Goal: Task Accomplishment & Management: Use online tool/utility

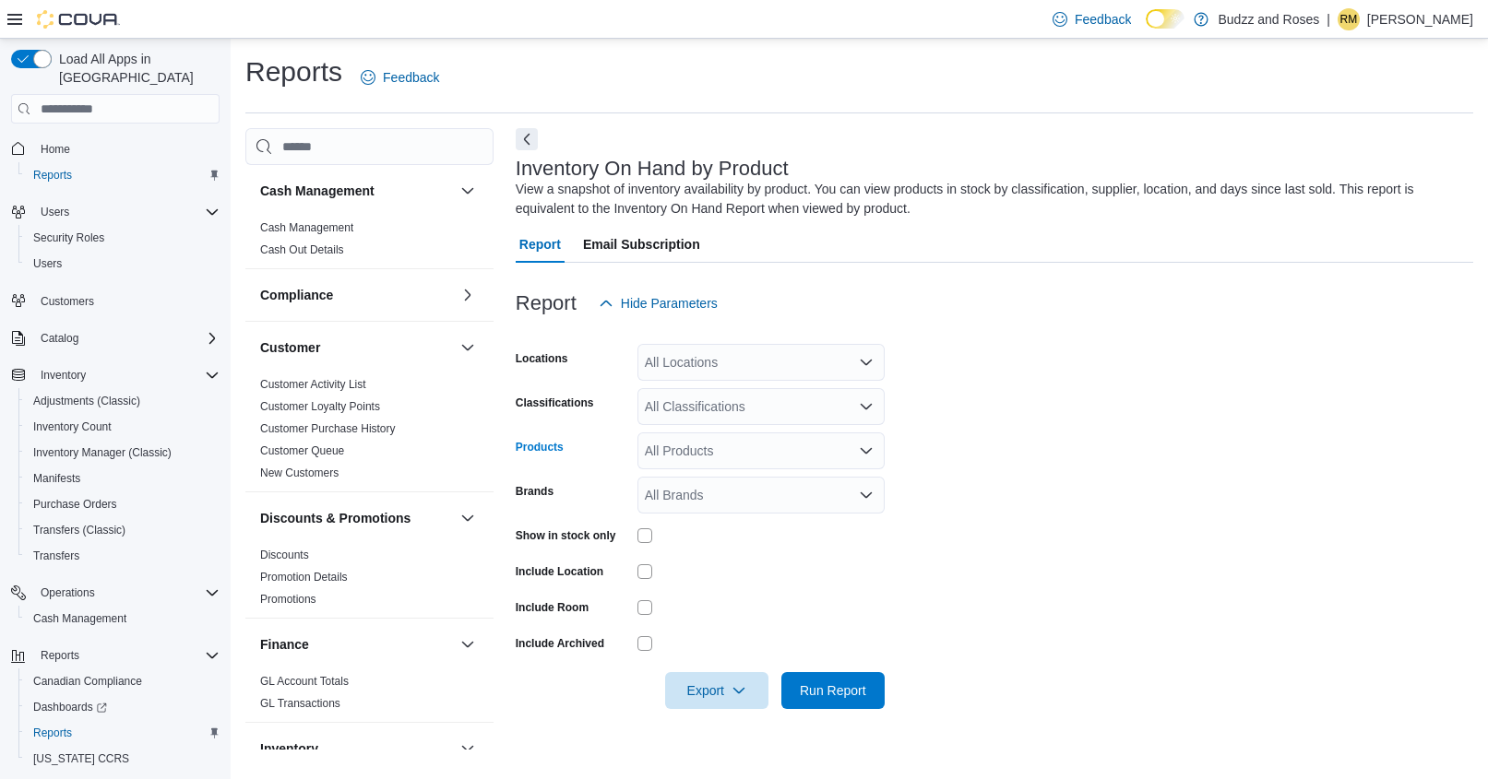
click at [868, 445] on icon "Open list of options" at bounding box center [866, 451] width 15 height 15
click at [868, 445] on icon "Close list of options" at bounding box center [866, 451] width 15 height 15
click at [862, 407] on icon "Open list of options" at bounding box center [865, 407] width 11 height 6
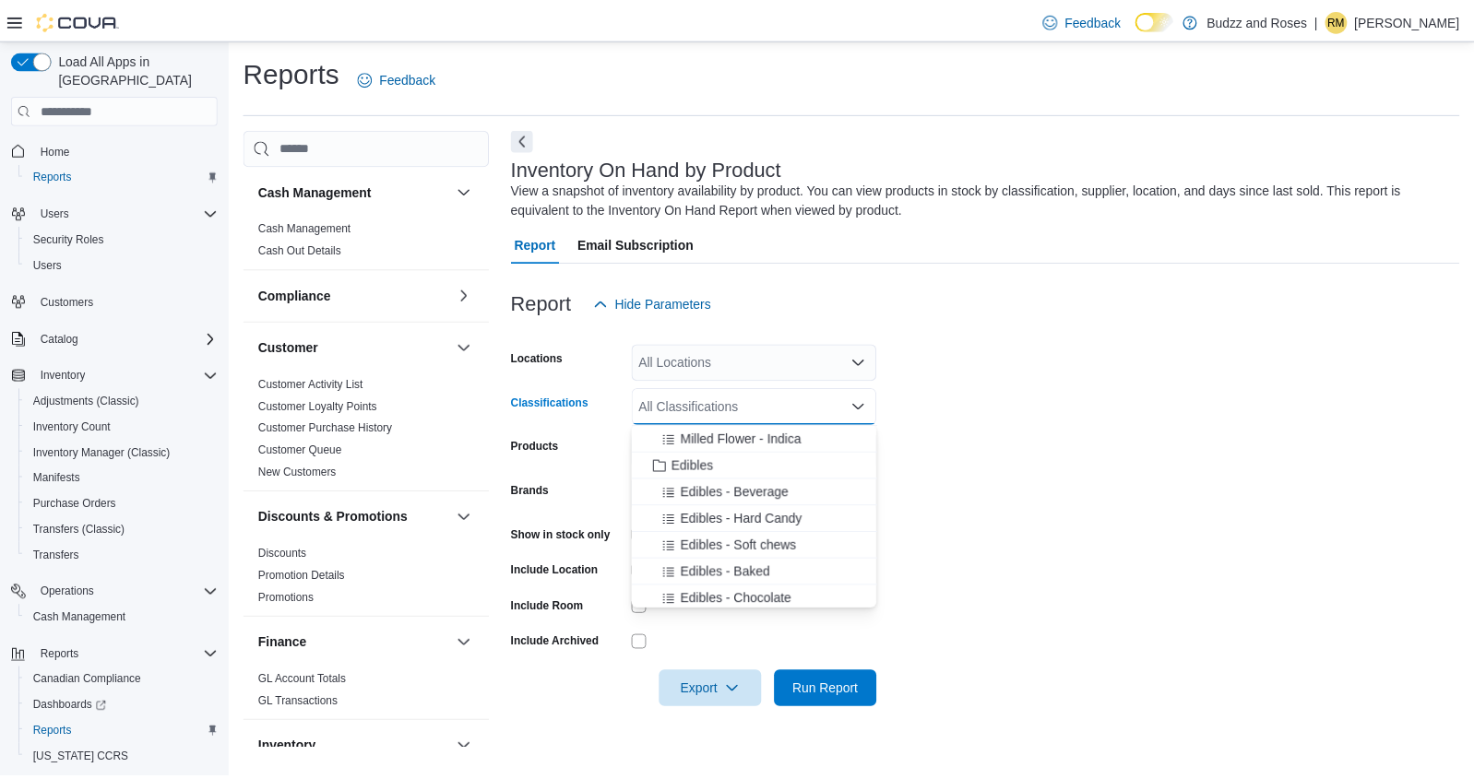
scroll to position [369, 0]
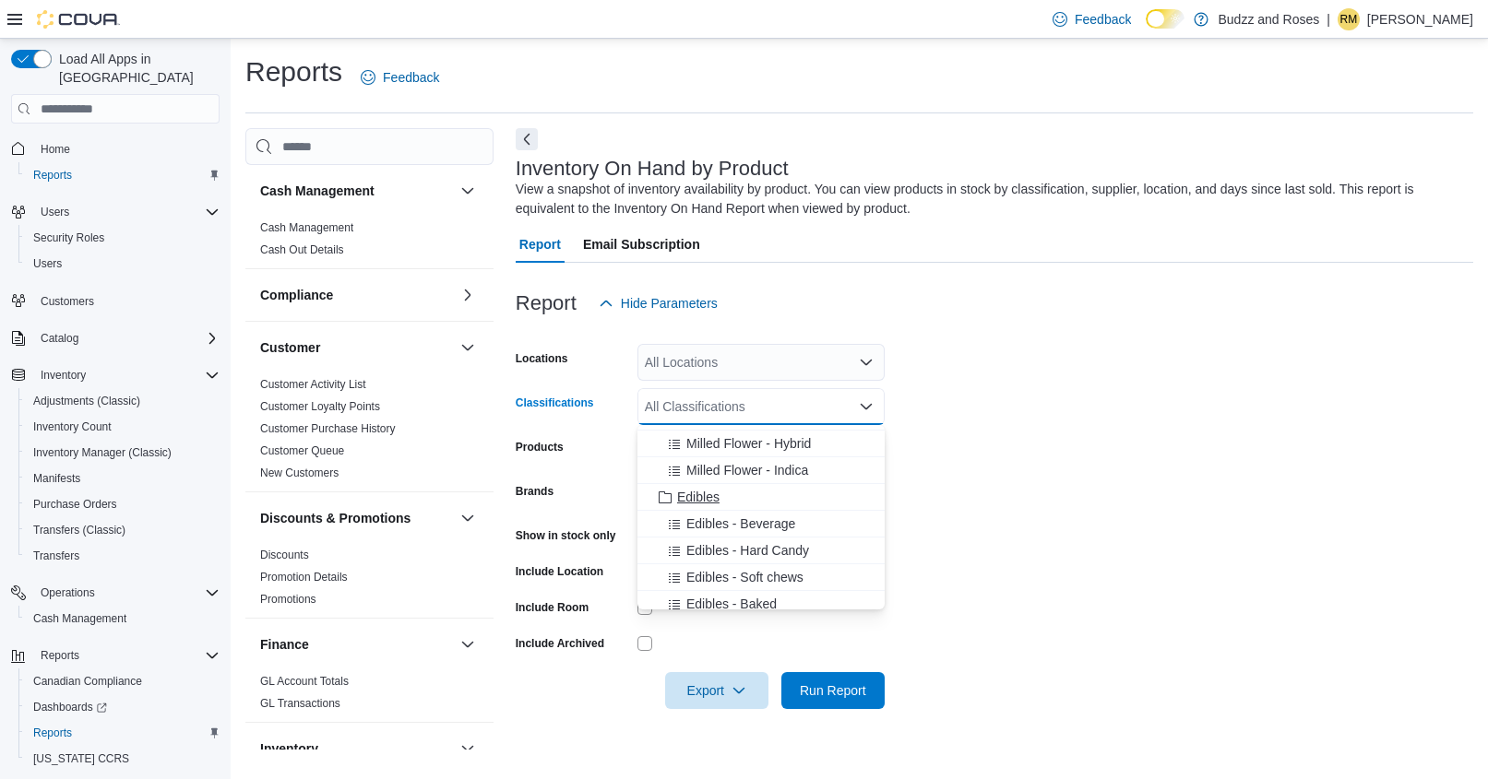
click at [670, 495] on icon "Choose from the following options" at bounding box center [665, 499] width 15 height 15
click at [674, 497] on icon "Choose from the following options" at bounding box center [674, 498] width 11 height 9
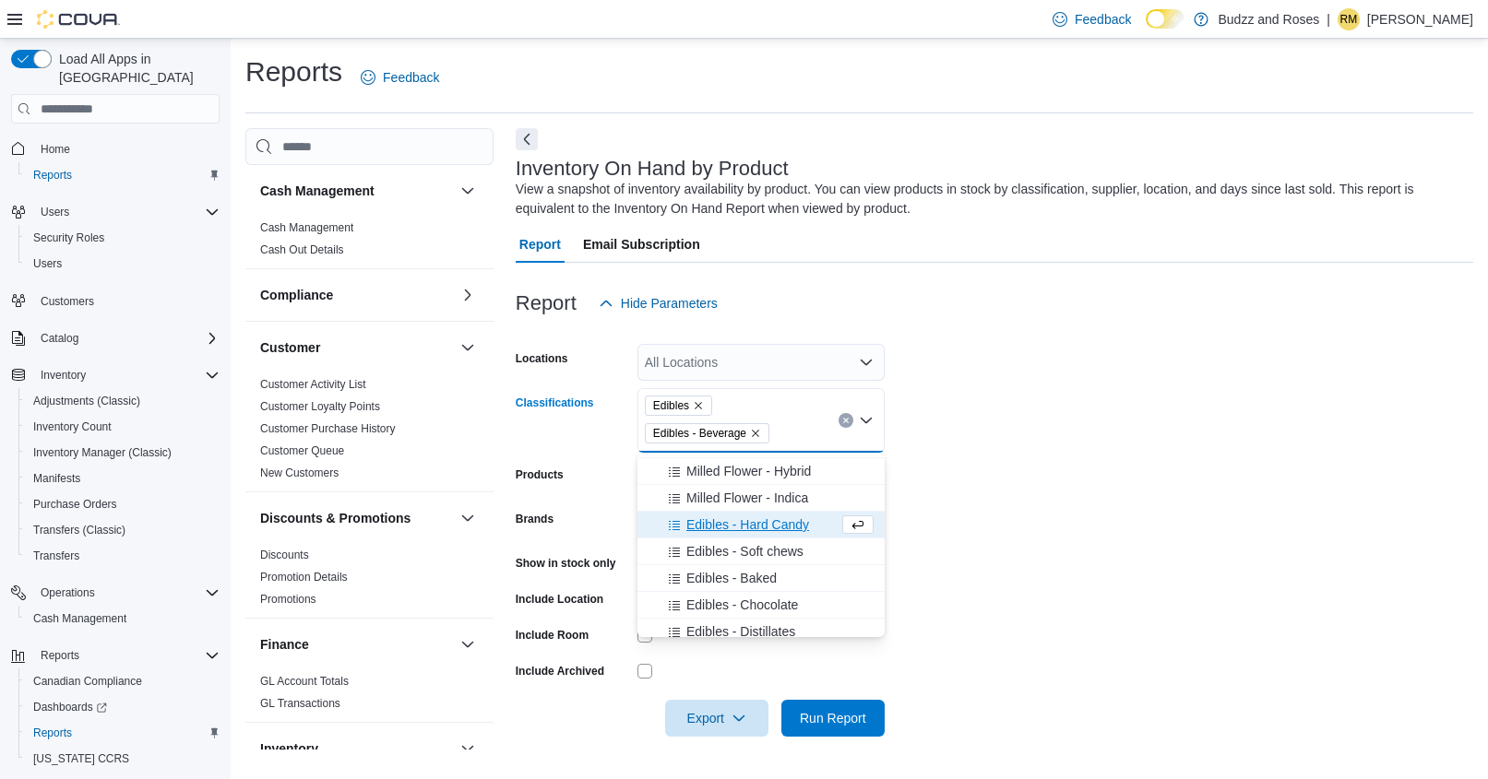
click at [672, 521] on icon "Choose from the following options" at bounding box center [674, 526] width 15 height 15
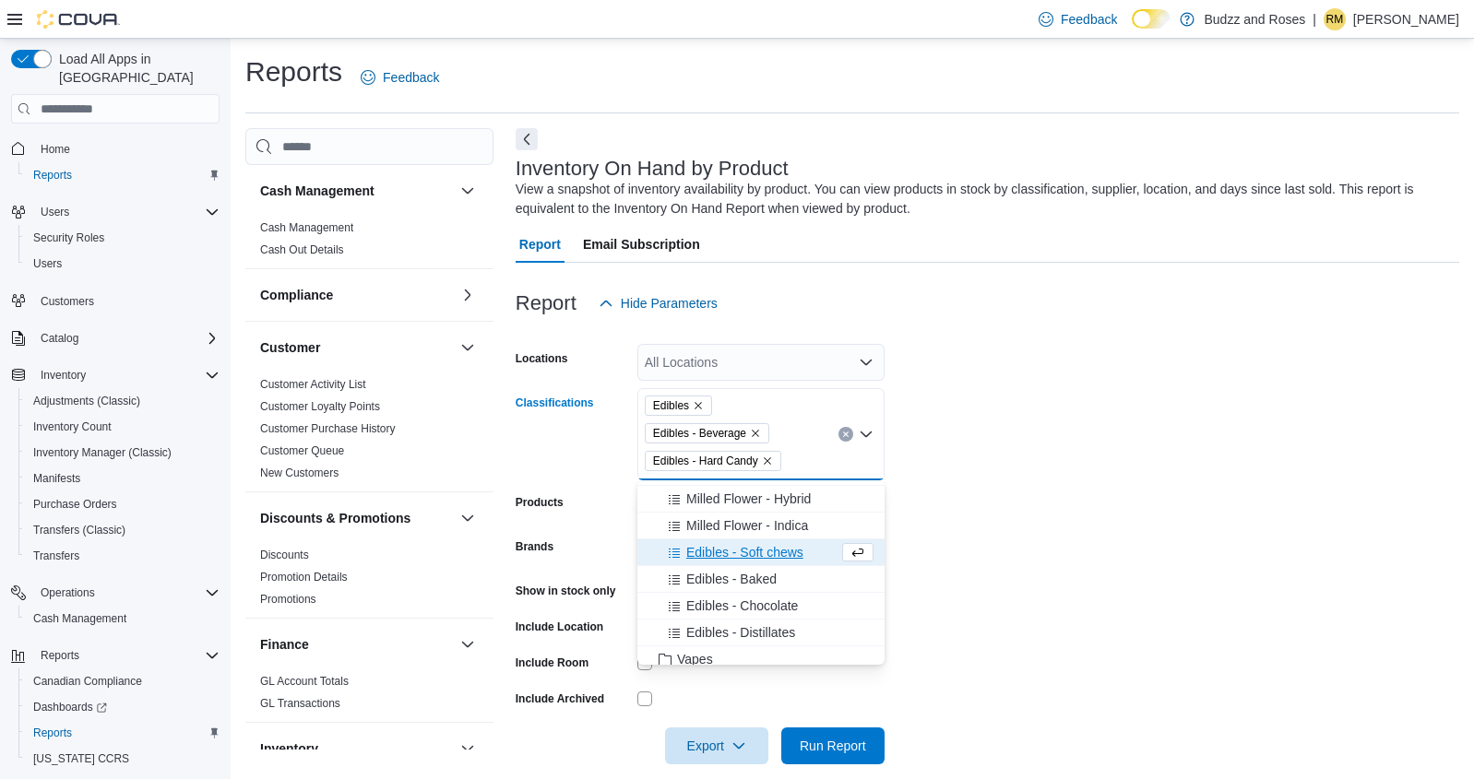
click at [672, 551] on icon "Choose from the following options" at bounding box center [674, 554] width 15 height 15
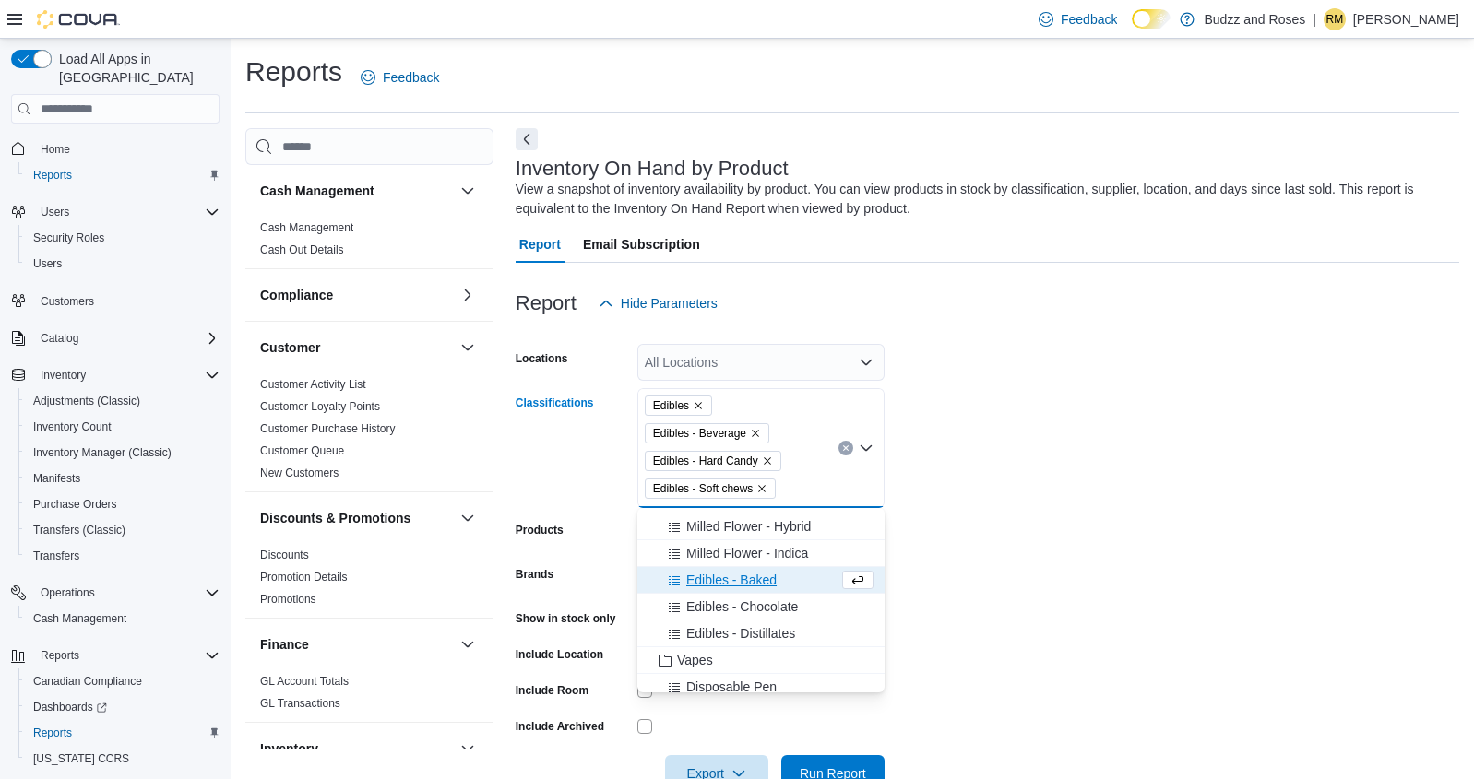
click at [674, 577] on icon "Choose from the following options" at bounding box center [674, 581] width 11 height 9
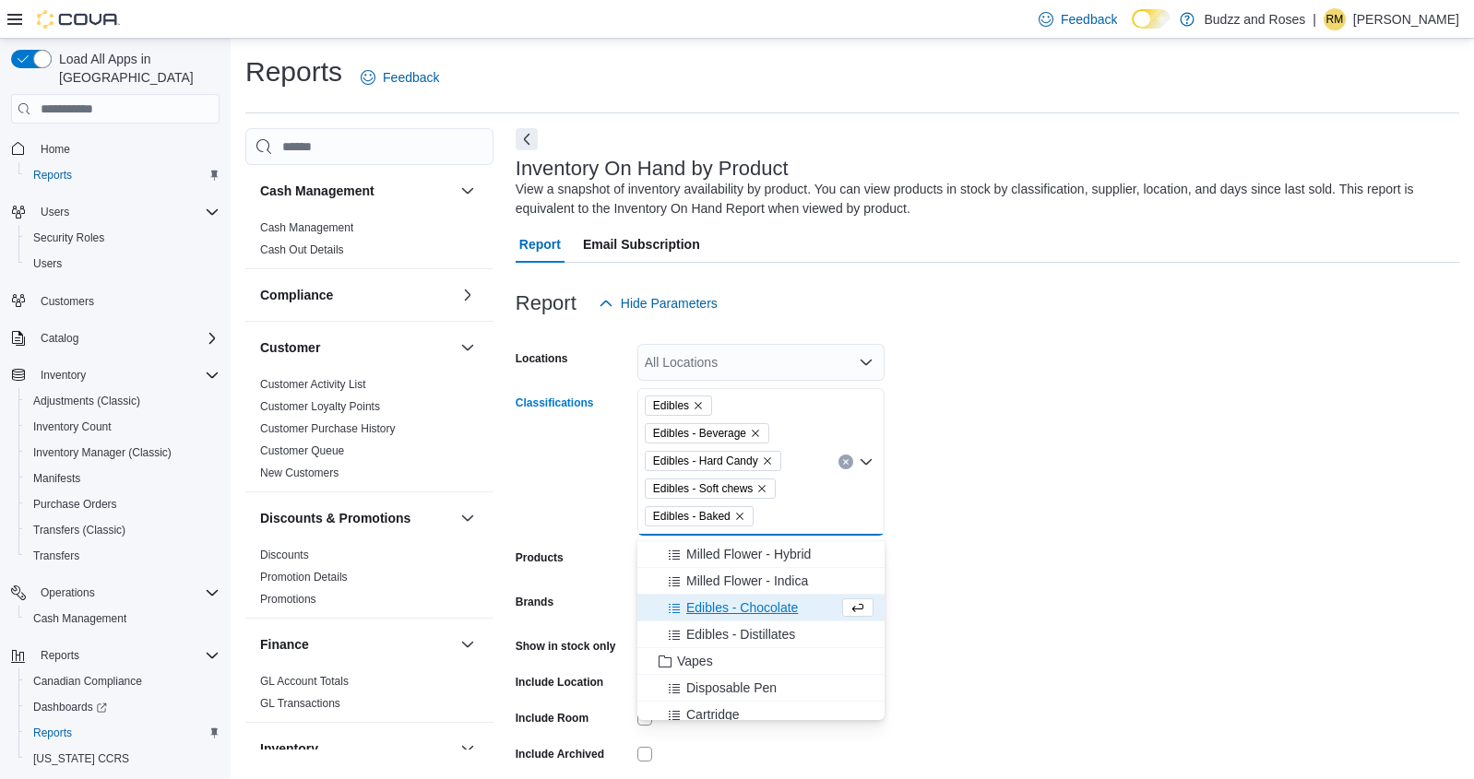
click at [671, 605] on icon "Choose from the following options" at bounding box center [674, 609] width 15 height 15
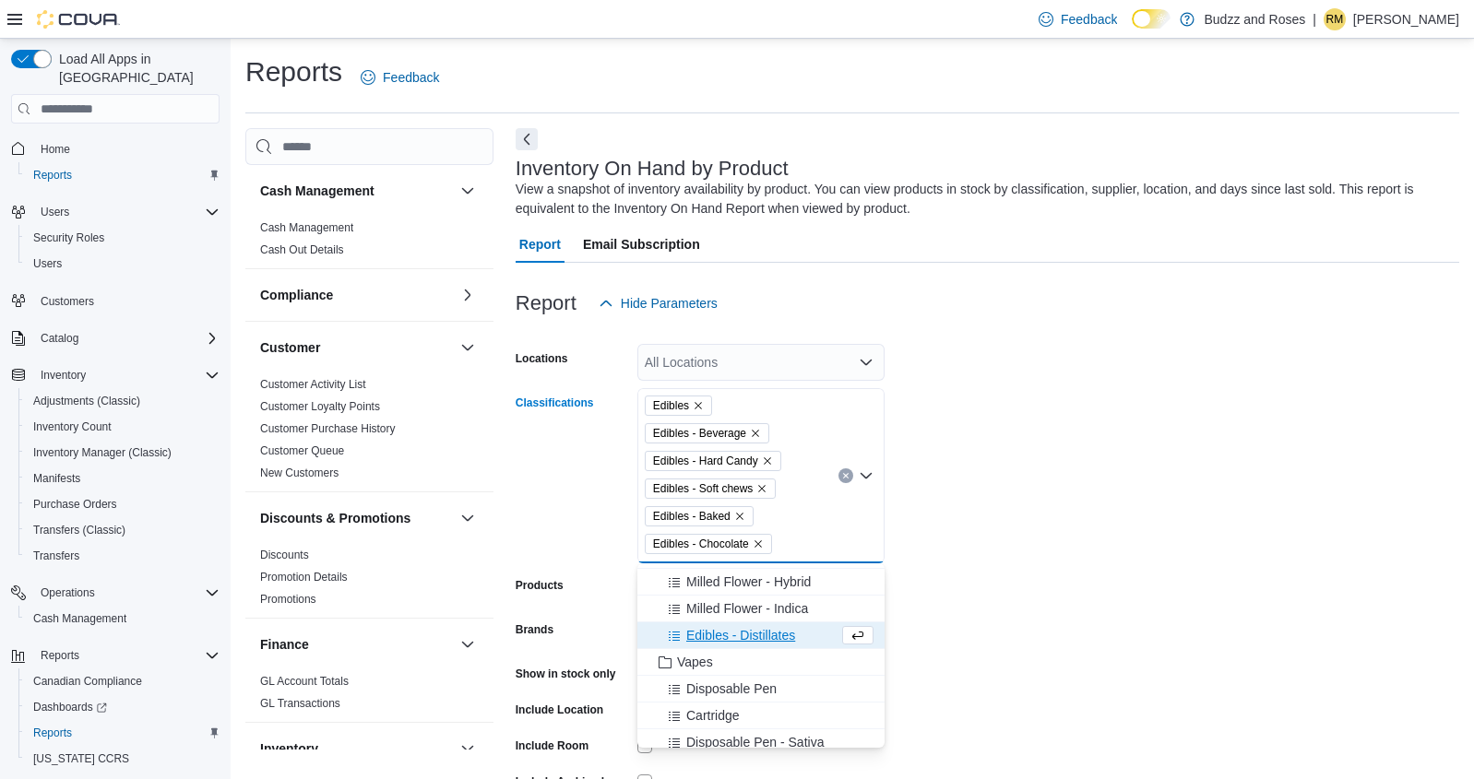
click at [670, 633] on icon "Choose from the following options" at bounding box center [674, 637] width 11 height 9
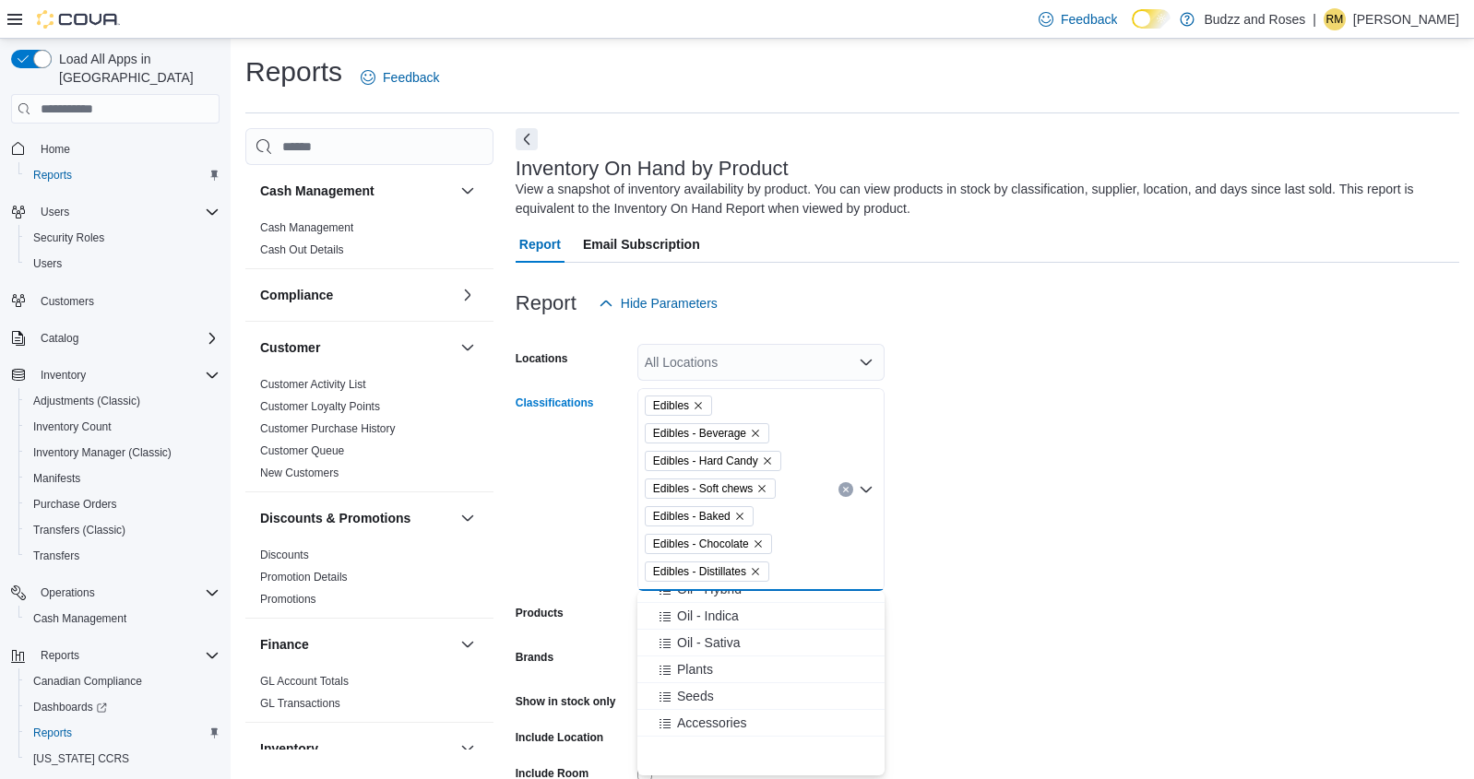
scroll to position [1634, 0]
click at [1020, 552] on form "Locations All Locations Classifications Edibles Edibles - Beverage Edibles - Ha…" at bounding box center [987, 598] width 943 height 553
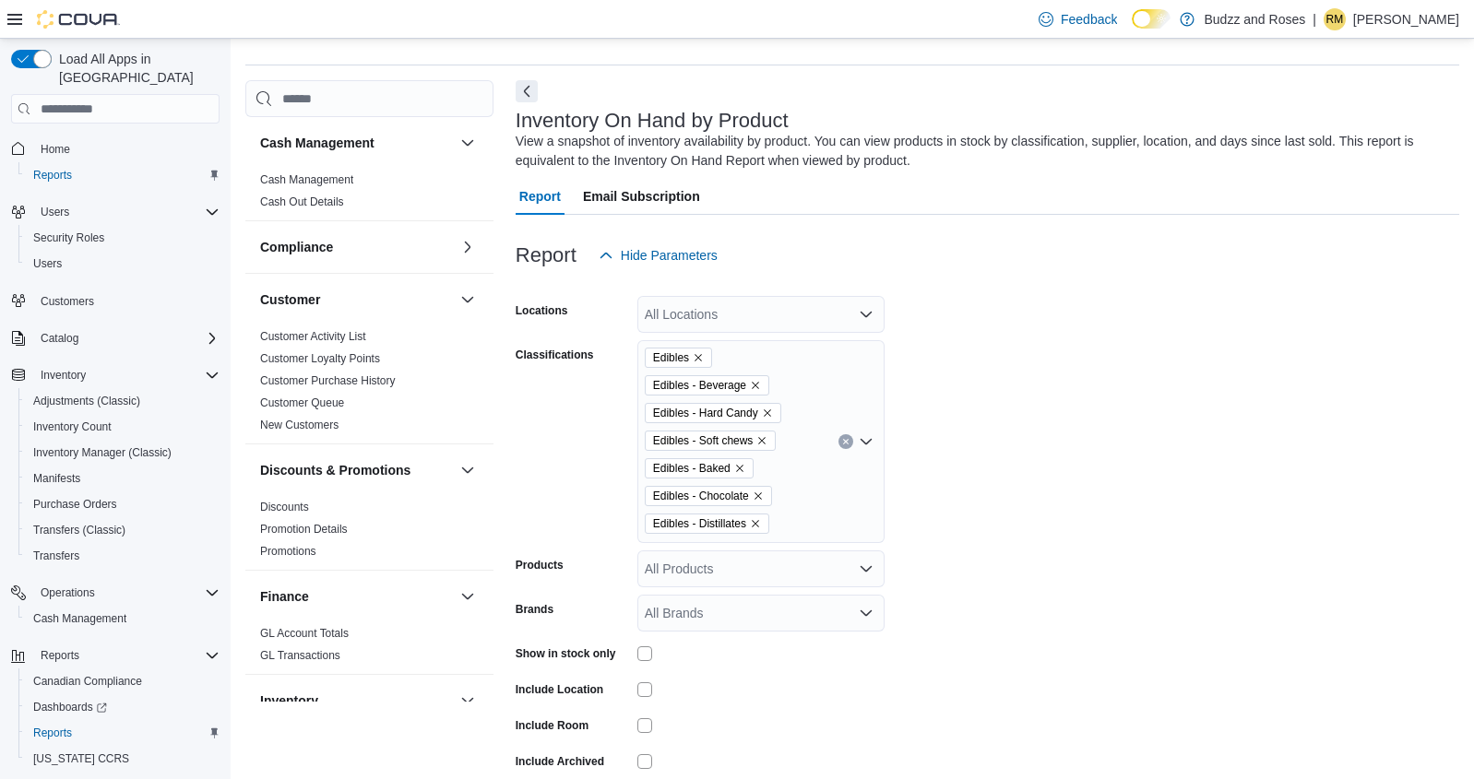
scroll to position [133, 0]
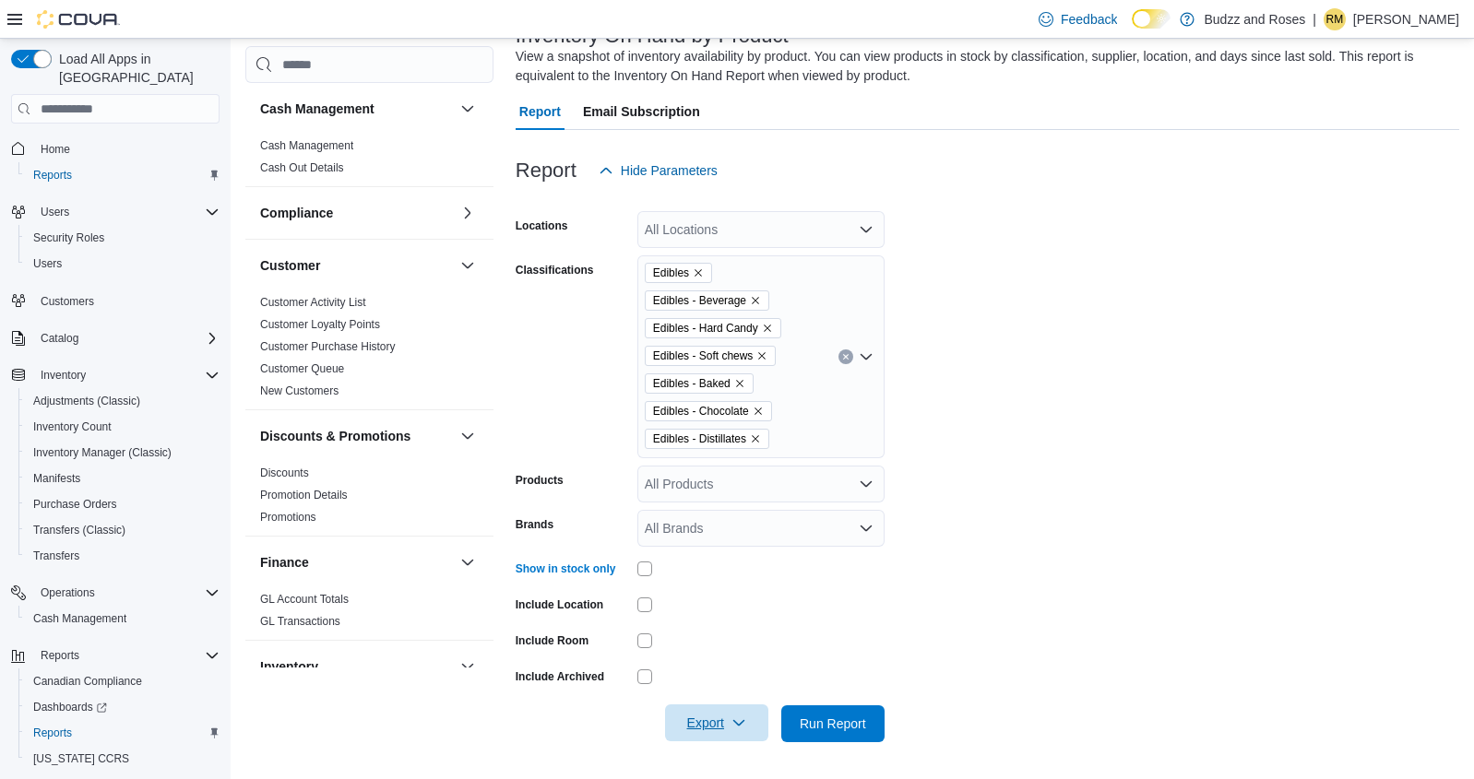
click at [742, 727] on icon "button" at bounding box center [738, 723] width 15 height 15
click at [752, 613] on span "Export to Excel" at bounding box center [719, 613] width 83 height 15
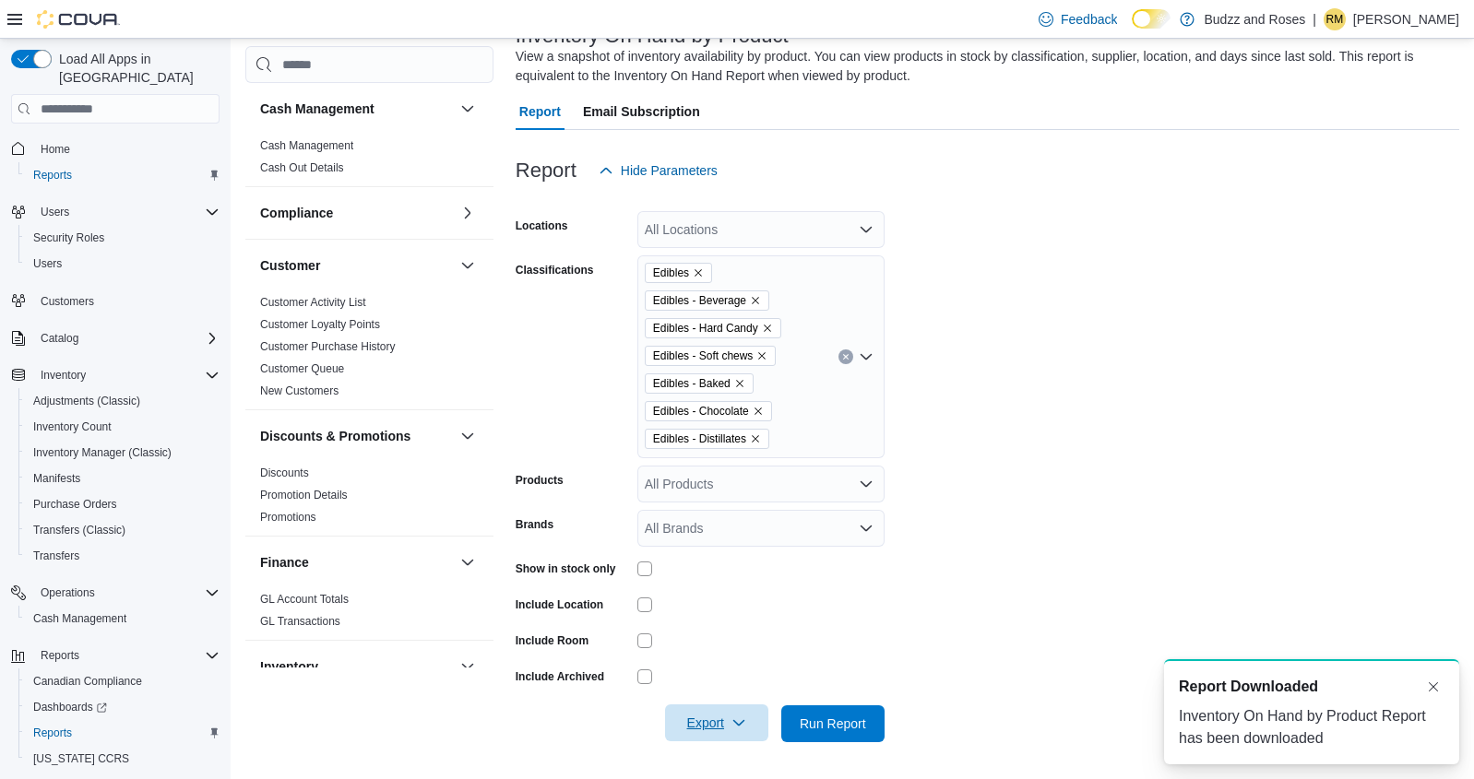
scroll to position [0, 0]
